Goal: Task Accomplishment & Management: Manage account settings

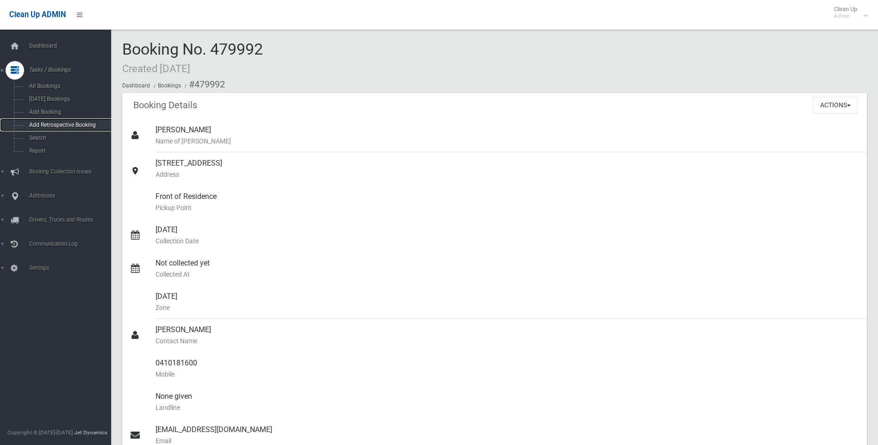
click at [45, 130] on link "Add Retrospective Booking" at bounding box center [59, 124] width 118 height 13
click at [48, 133] on link "Search" at bounding box center [59, 137] width 118 height 13
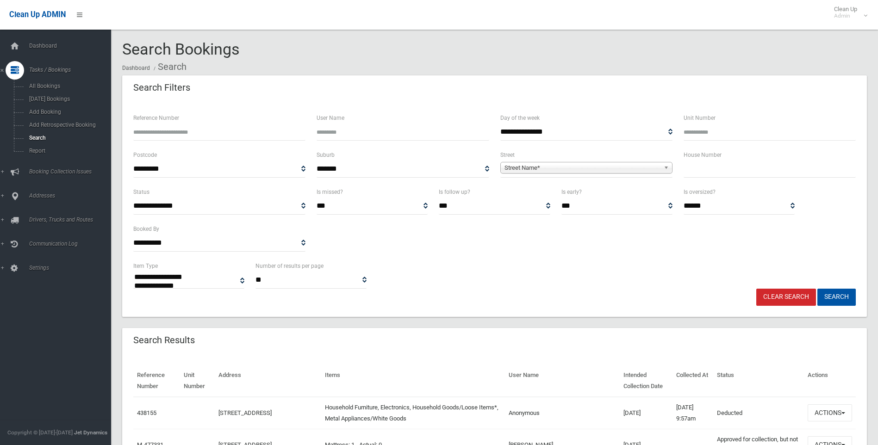
select select
click at [749, 166] on input "text" at bounding box center [769, 169] width 172 height 17
type input "**"
click at [517, 167] on span "Street Name*" at bounding box center [581, 167] width 155 height 11
type input "***"
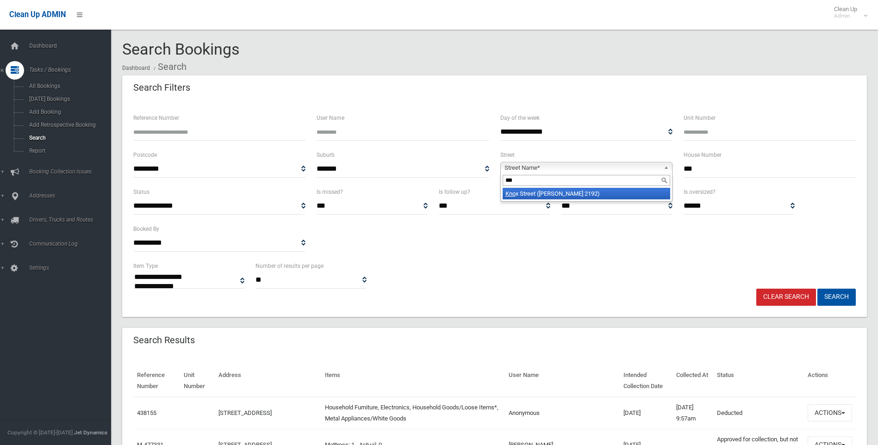
click at [518, 191] on li "Kno x Street (BELMORE 2192)" at bounding box center [587, 194] width 168 height 12
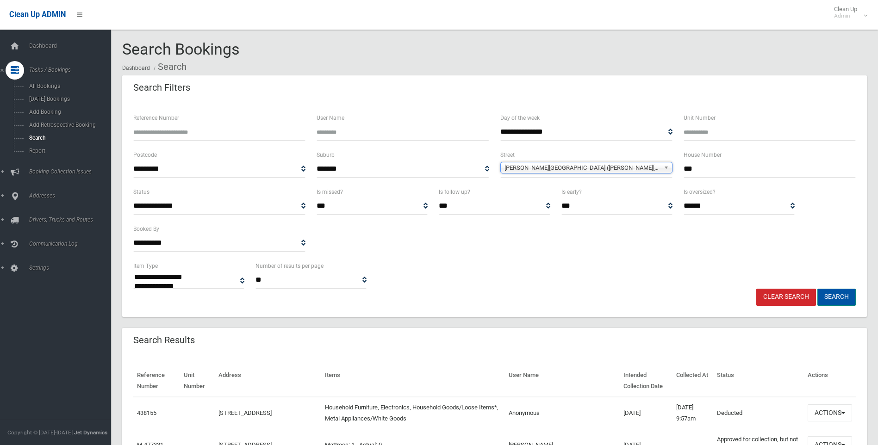
click at [838, 295] on button "Search" at bounding box center [836, 297] width 38 height 17
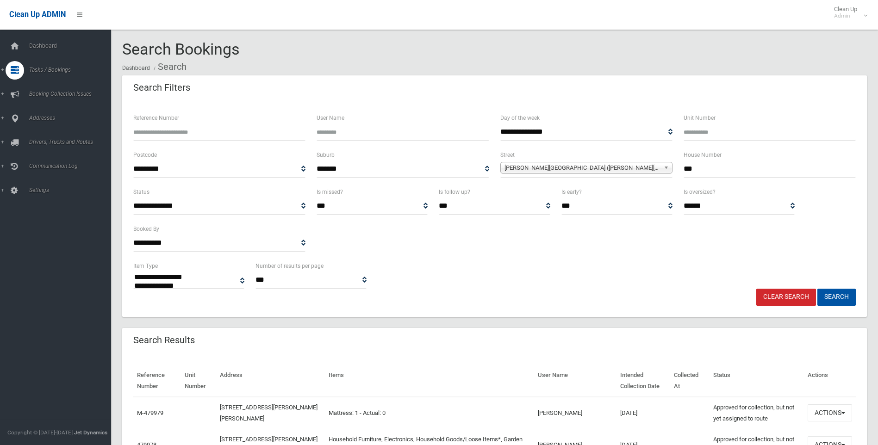
select select
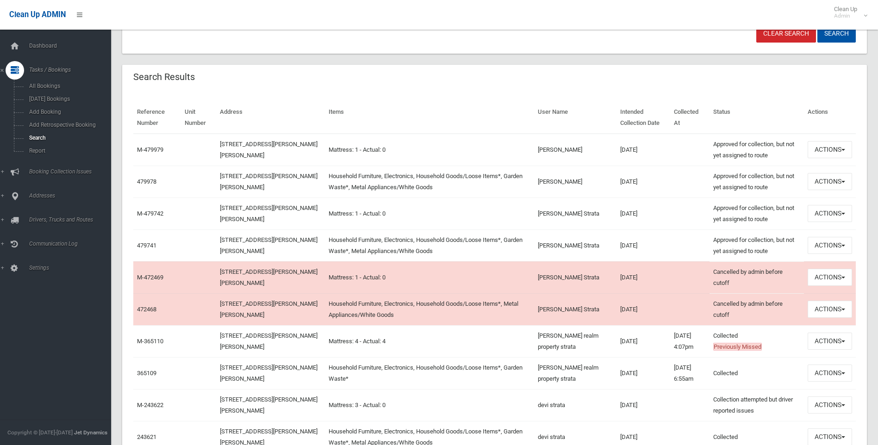
scroll to position [278, 0]
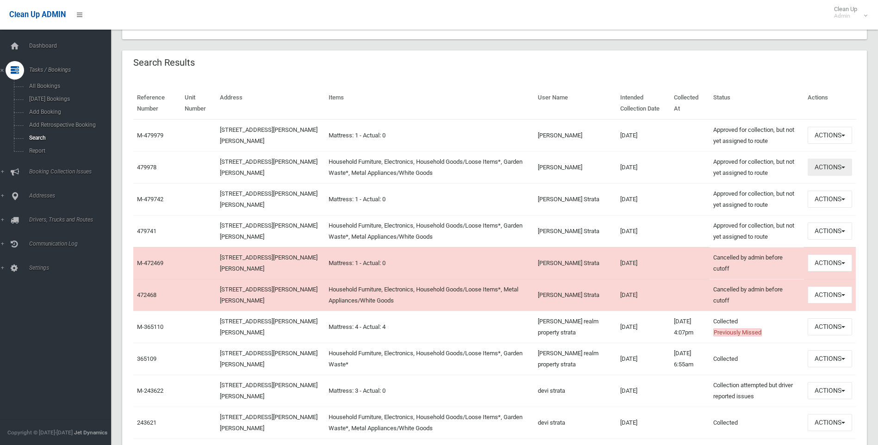
click at [841, 174] on button "Actions" at bounding box center [829, 167] width 44 height 17
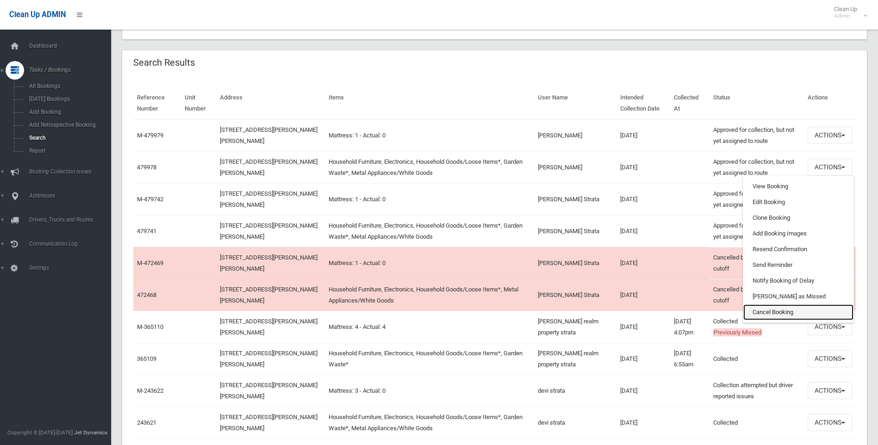
click at [792, 308] on link "Cancel Booking" at bounding box center [798, 312] width 110 height 16
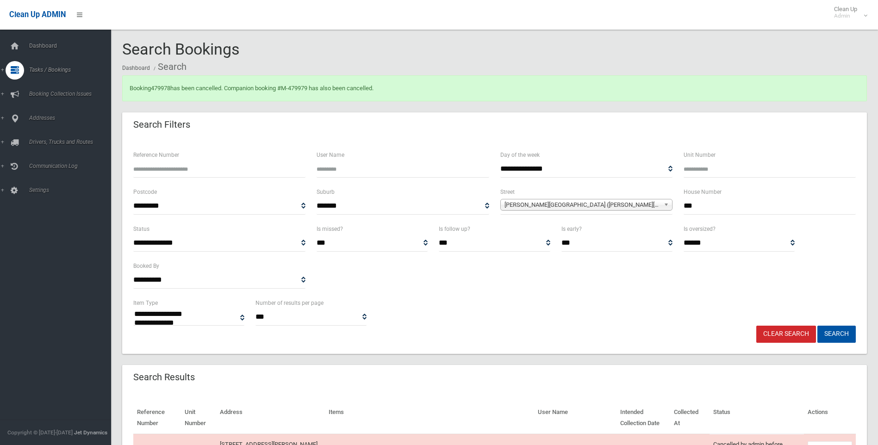
select select
